Goal: Communication & Community: Participate in discussion

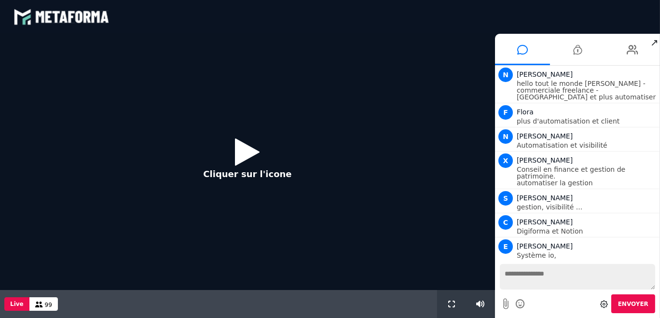
scroll to position [840, 0]
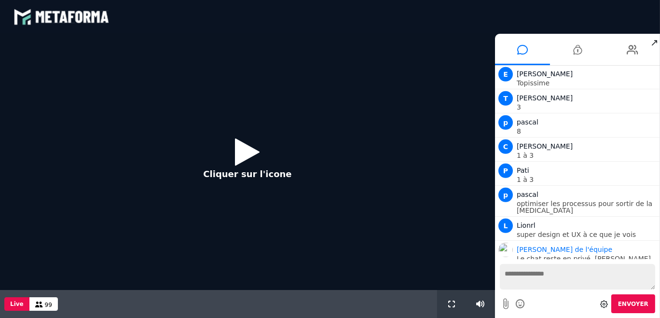
click at [272, 143] on button "Cliquer sur l'icone" at bounding box center [247, 162] width 108 height 62
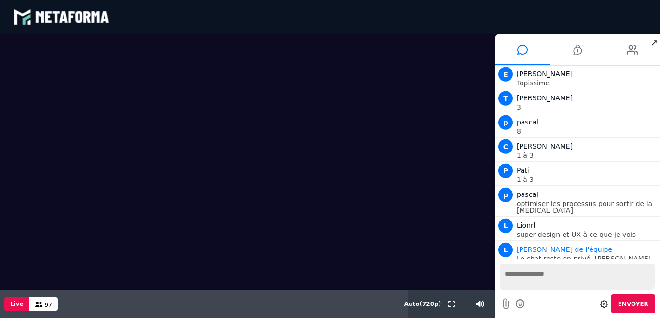
click at [548, 294] on div "Envoyer" at bounding box center [577, 303] width 155 height 19
click at [536, 276] on textarea at bounding box center [577, 277] width 155 height 26
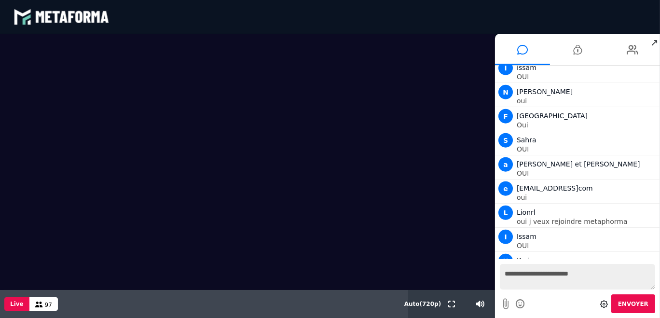
scroll to position [1176, 0]
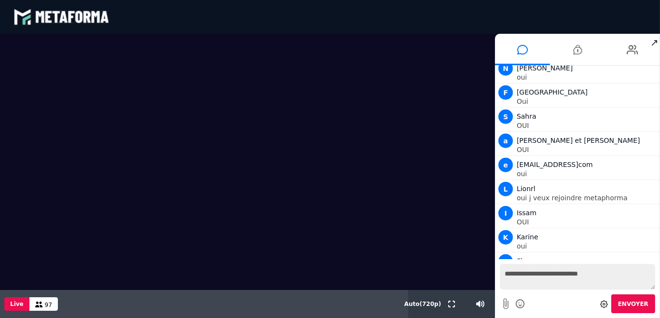
type textarea "**********"
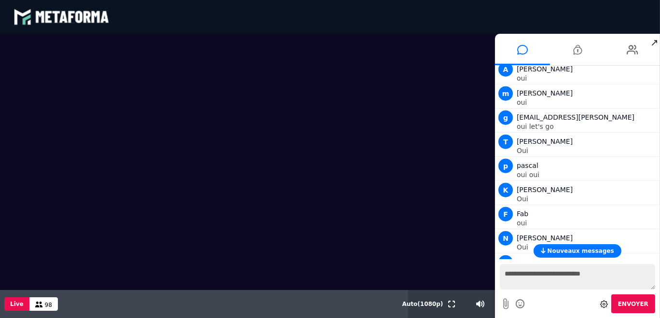
scroll to position [1464, 0]
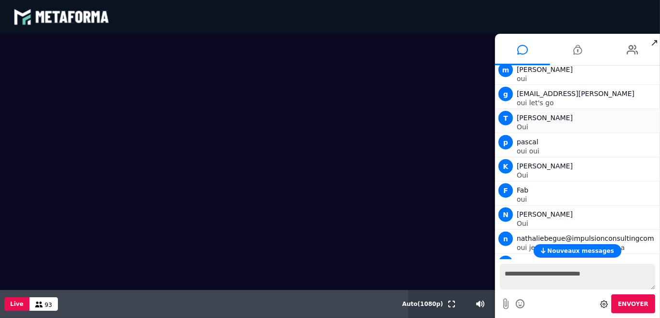
click at [619, 124] on p "Oui" at bounding box center [587, 127] width 141 height 7
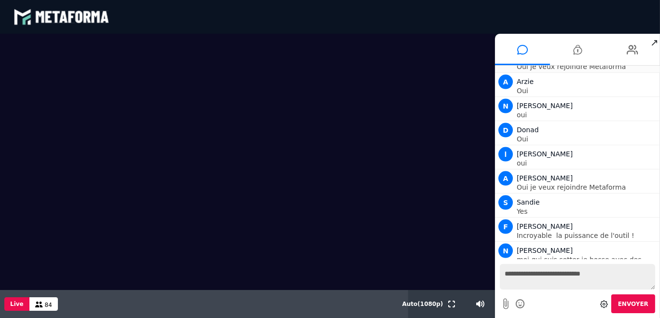
scroll to position [1844, 0]
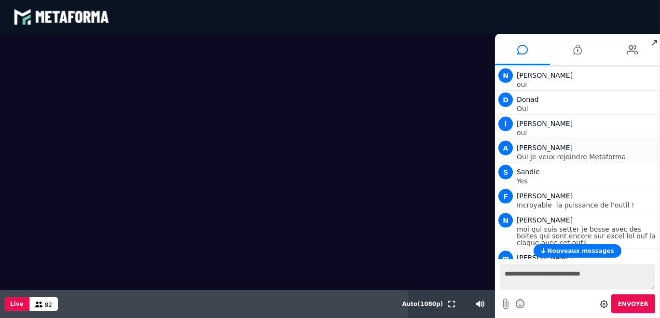
click at [608, 153] on p "Oui je veux rejoindre Metaforma" at bounding box center [587, 156] width 141 height 7
drag, startPoint x: 659, startPoint y: 247, endPoint x: 661, endPoint y: 265, distance: 17.9
click html "blastream met_channel-b75402aa3198a961a33137d6ed46a688 fr en fr Scène Compte li…"
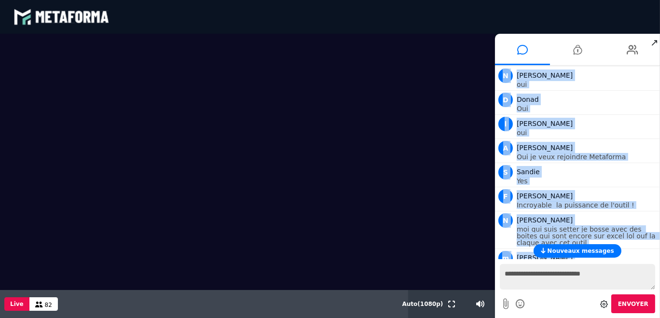
drag, startPoint x: 657, startPoint y: 255, endPoint x: 657, endPoint y: 269, distance: 14.0
click at [657, 269] on div "Nouveaux messages N [PERSON_NAME] hello tout le monde [PERSON_NAME] -commercial…" at bounding box center [577, 192] width 165 height 252
click at [550, 226] on p "moi qui suis setter je bosse avec des boites qui sont encore sur excel lol ouf …" at bounding box center [587, 236] width 141 height 20
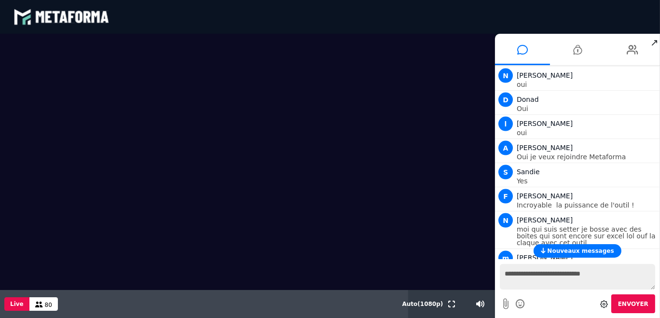
click at [545, 252] on icon at bounding box center [543, 251] width 4 height 6
click at [555, 249] on span "Nouveaux messages" at bounding box center [580, 251] width 67 height 7
click at [577, 48] on icon at bounding box center [577, 50] width 9 height 24
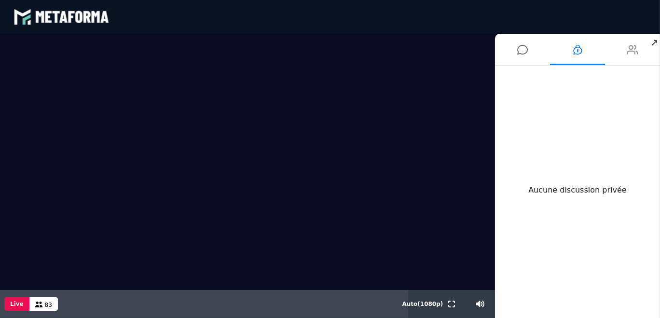
click at [625, 51] on li at bounding box center [632, 49] width 55 height 31
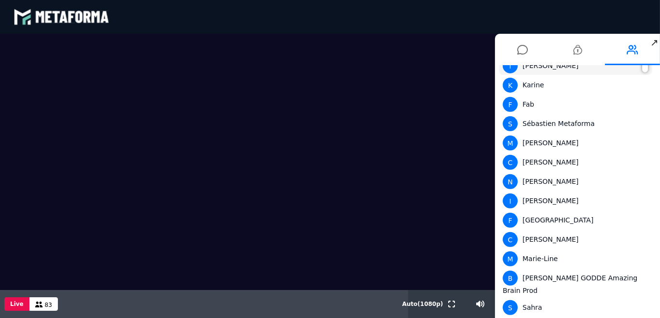
scroll to position [527, 0]
click at [522, 50] on icon at bounding box center [522, 50] width 11 height 24
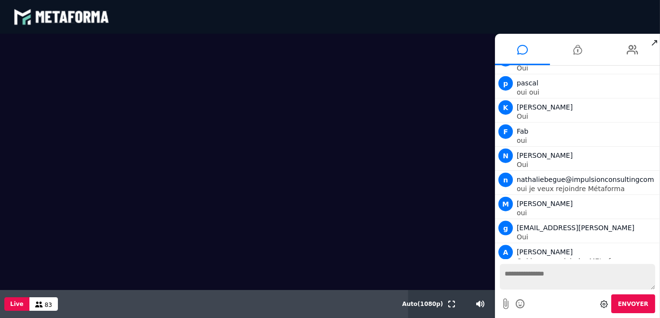
scroll to position [1844, 0]
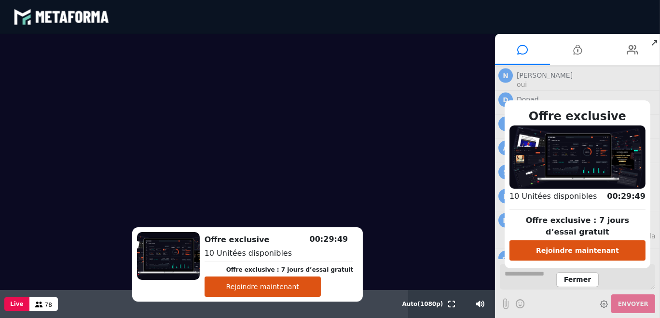
click at [543, 247] on button "Rejoindre maintenant" at bounding box center [578, 250] width 136 height 20
click at [580, 273] on span "Fermer" at bounding box center [577, 279] width 42 height 15
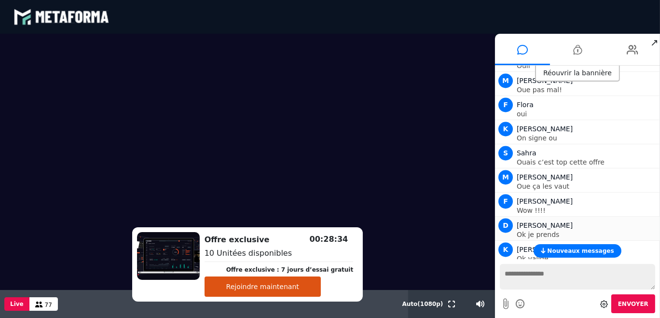
scroll to position [2252, 0]
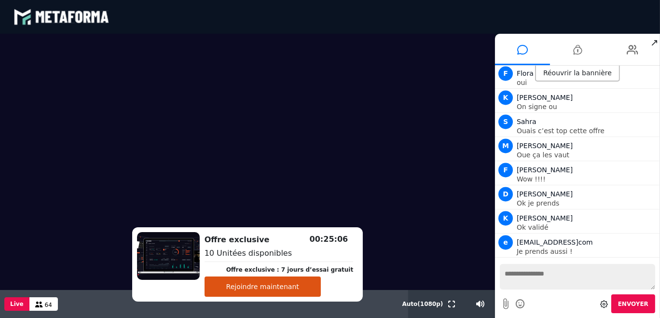
click at [572, 73] on div "Réouvrir la bannière" at bounding box center [577, 74] width 85 height 16
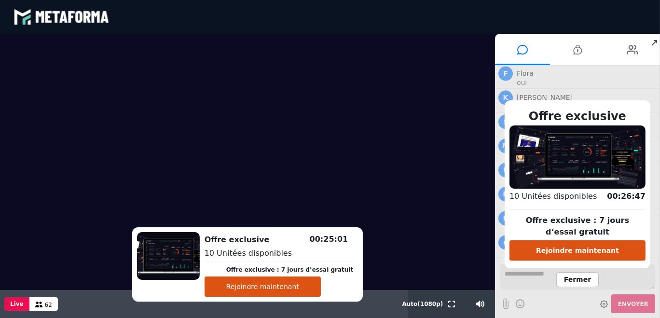
click at [574, 276] on span "Fermer" at bounding box center [577, 279] width 42 height 15
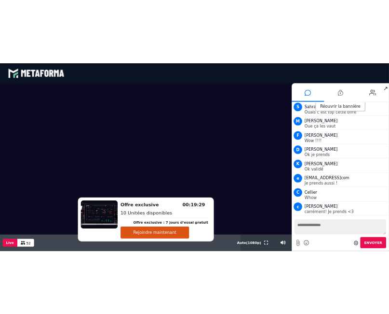
scroll to position [2324, 0]
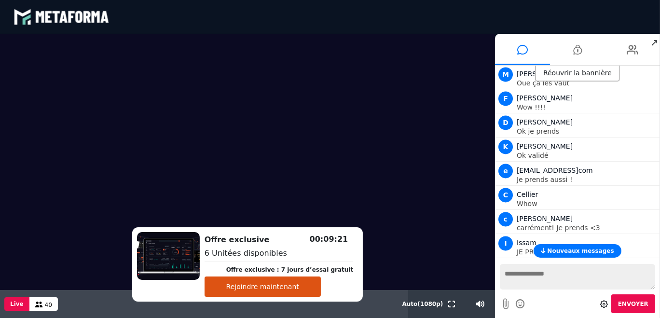
click at [32, 246] on video at bounding box center [247, 162] width 495 height 256
click at [428, 151] on video at bounding box center [247, 162] width 495 height 256
click at [460, 78] on video at bounding box center [247, 162] width 495 height 256
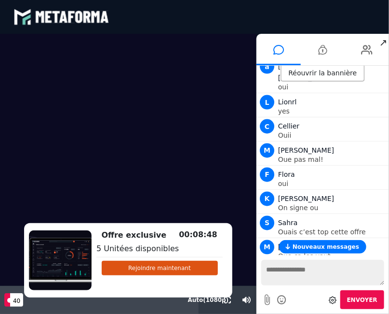
scroll to position [2383, 0]
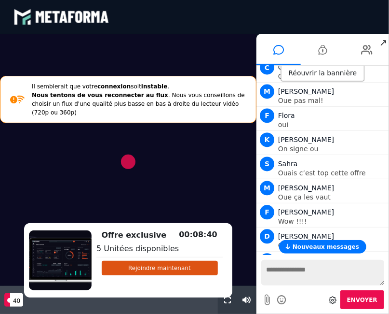
click at [216, 44] on video at bounding box center [128, 160] width 257 height 252
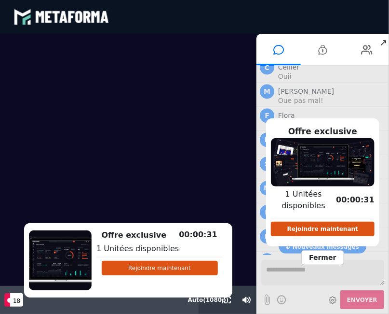
click at [315, 250] on span "Fermer" at bounding box center [323, 257] width 42 height 15
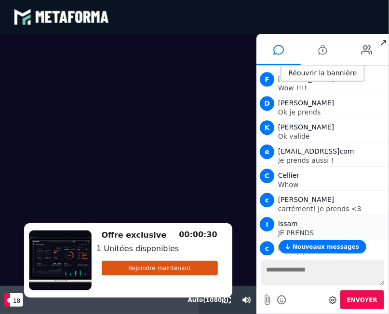
scroll to position [2648, 0]
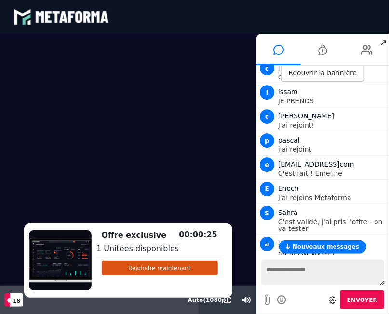
click at [283, 260] on textarea at bounding box center [323, 273] width 123 height 26
click at [294, 250] on button "Nouveaux messages" at bounding box center [322, 247] width 87 height 14
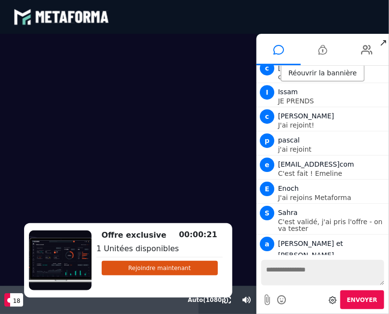
click at [274, 263] on textarea at bounding box center [323, 273] width 123 height 26
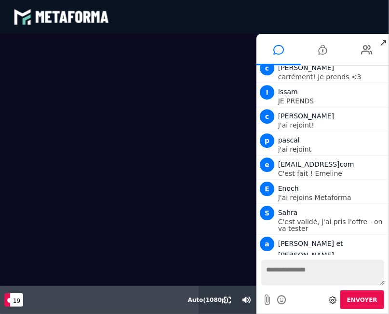
click at [172, 31] on div "blastream met_channel-b75402aa3198a961a33137d6ed46a688 fr en fr" at bounding box center [195, 16] width 362 height 29
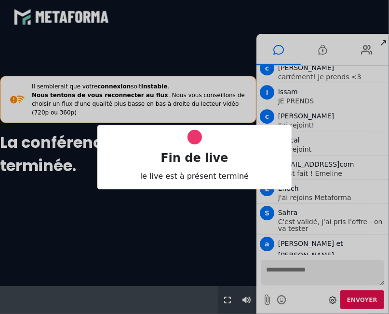
scroll to position [0, 0]
